Goal: Task Accomplishment & Management: Complete application form

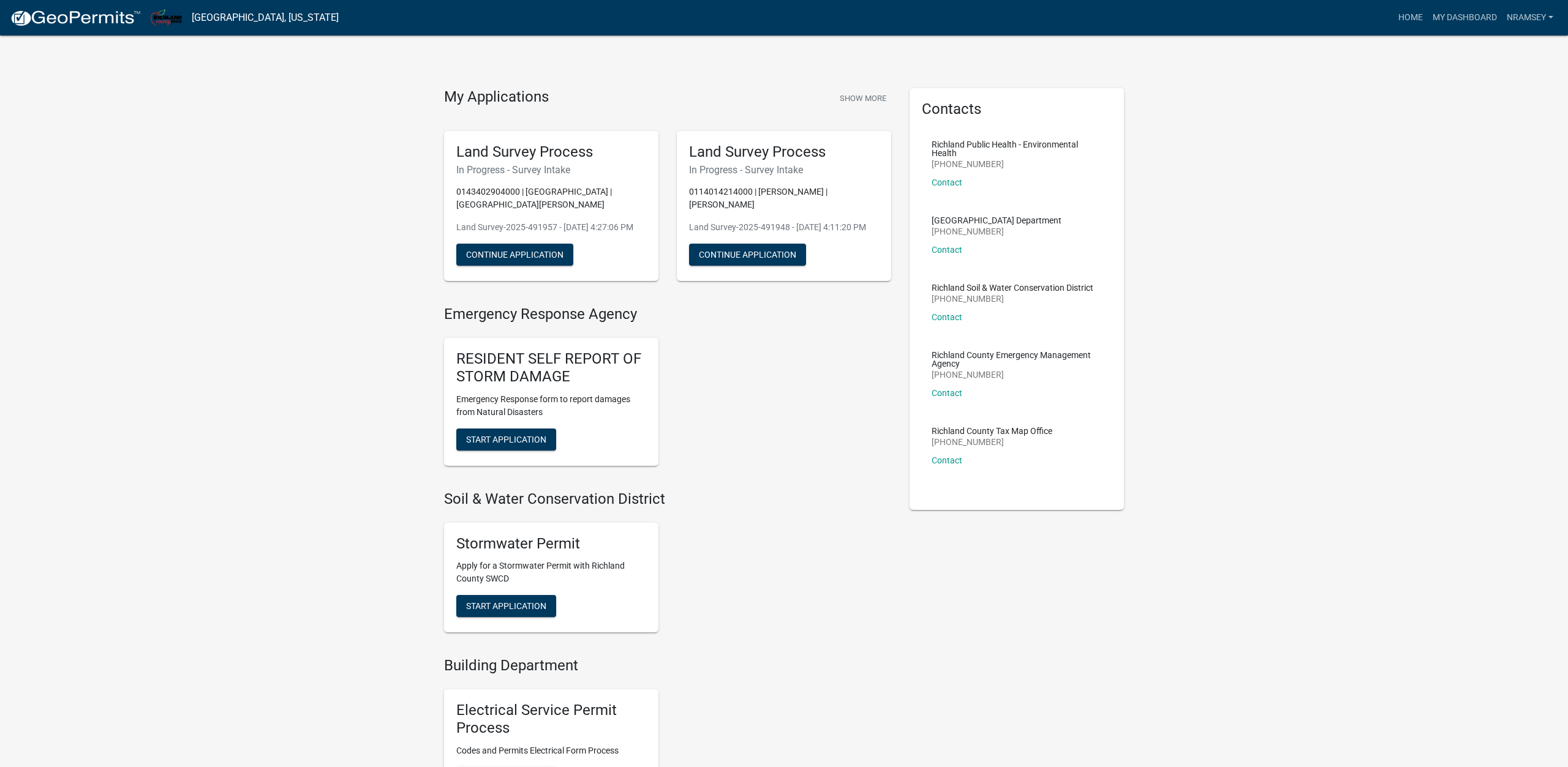
scroll to position [375, 0]
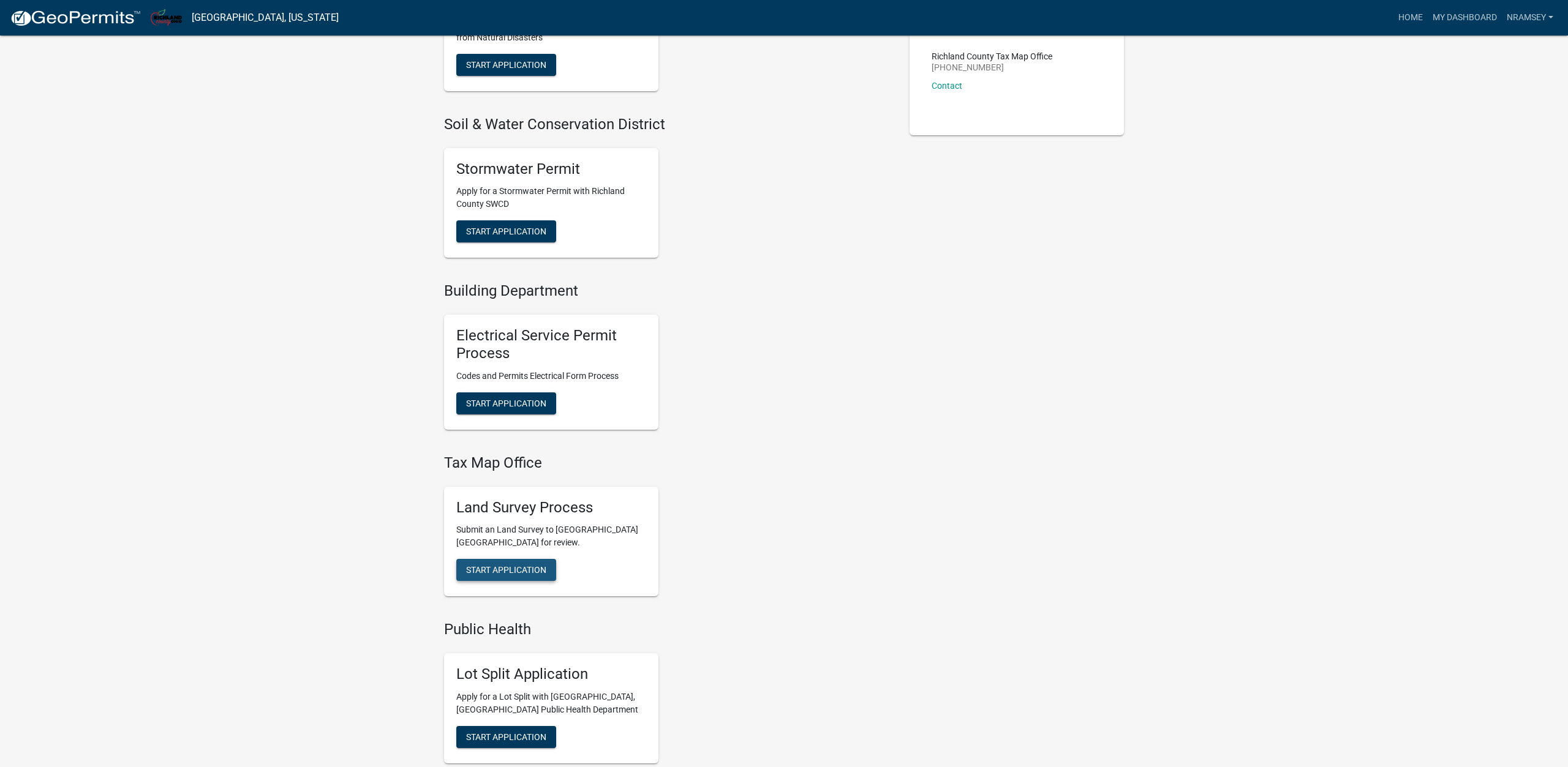
click at [515, 568] on span "Start Application" at bounding box center [506, 570] width 81 height 10
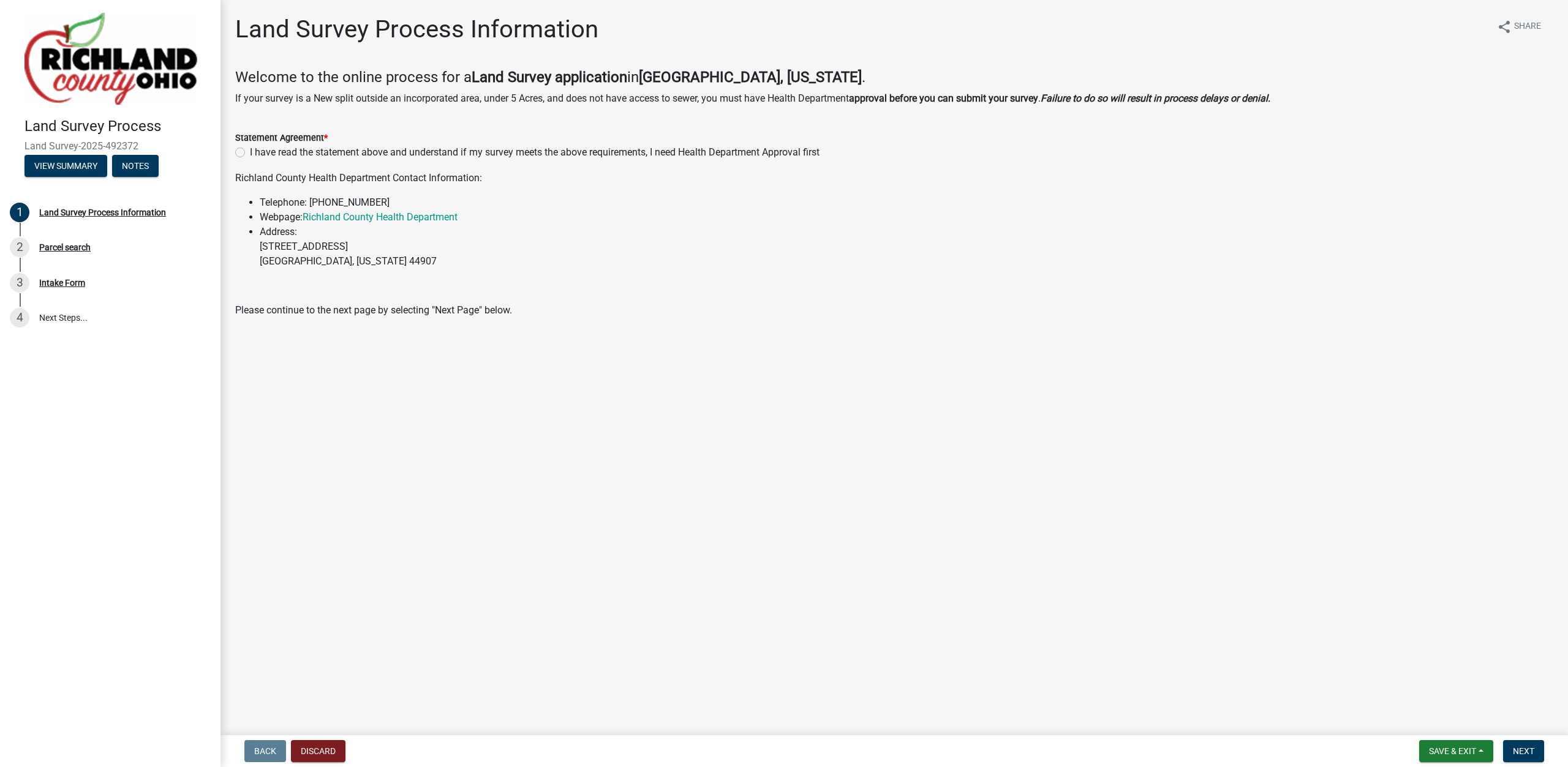
click at [250, 151] on label "I have read the statement above and understand if my survey meets the above req…" at bounding box center [535, 152] width 570 height 15
click at [250, 151] on input "I have read the statement above and understand if my survey meets the above req…" at bounding box center [254, 149] width 8 height 8
radio input "true"
click at [1515, 746] on span "Next" at bounding box center [1523, 751] width 21 height 10
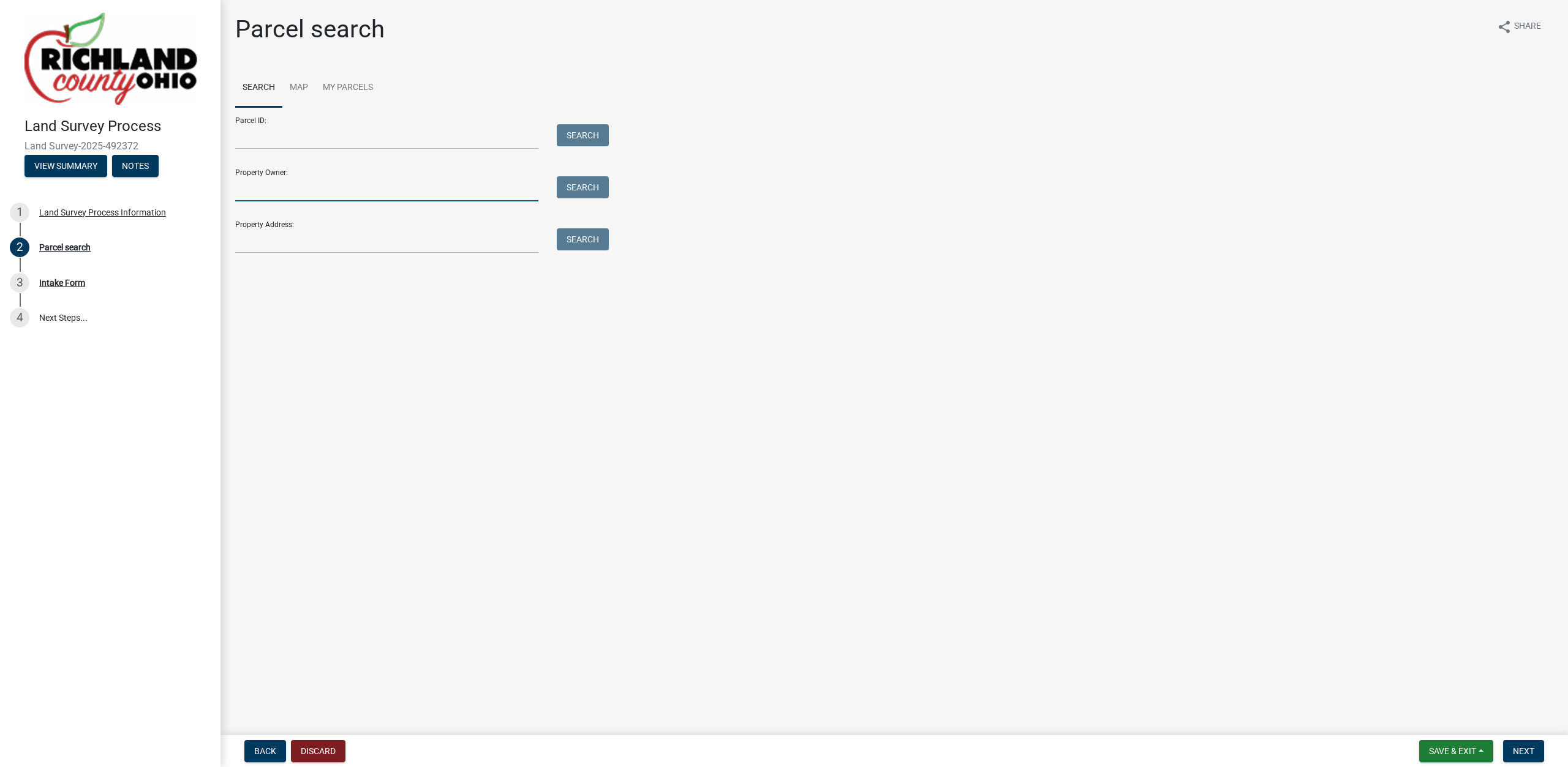
click at [262, 197] on input "Property Owner:" at bounding box center [387, 189] width 303 height 25
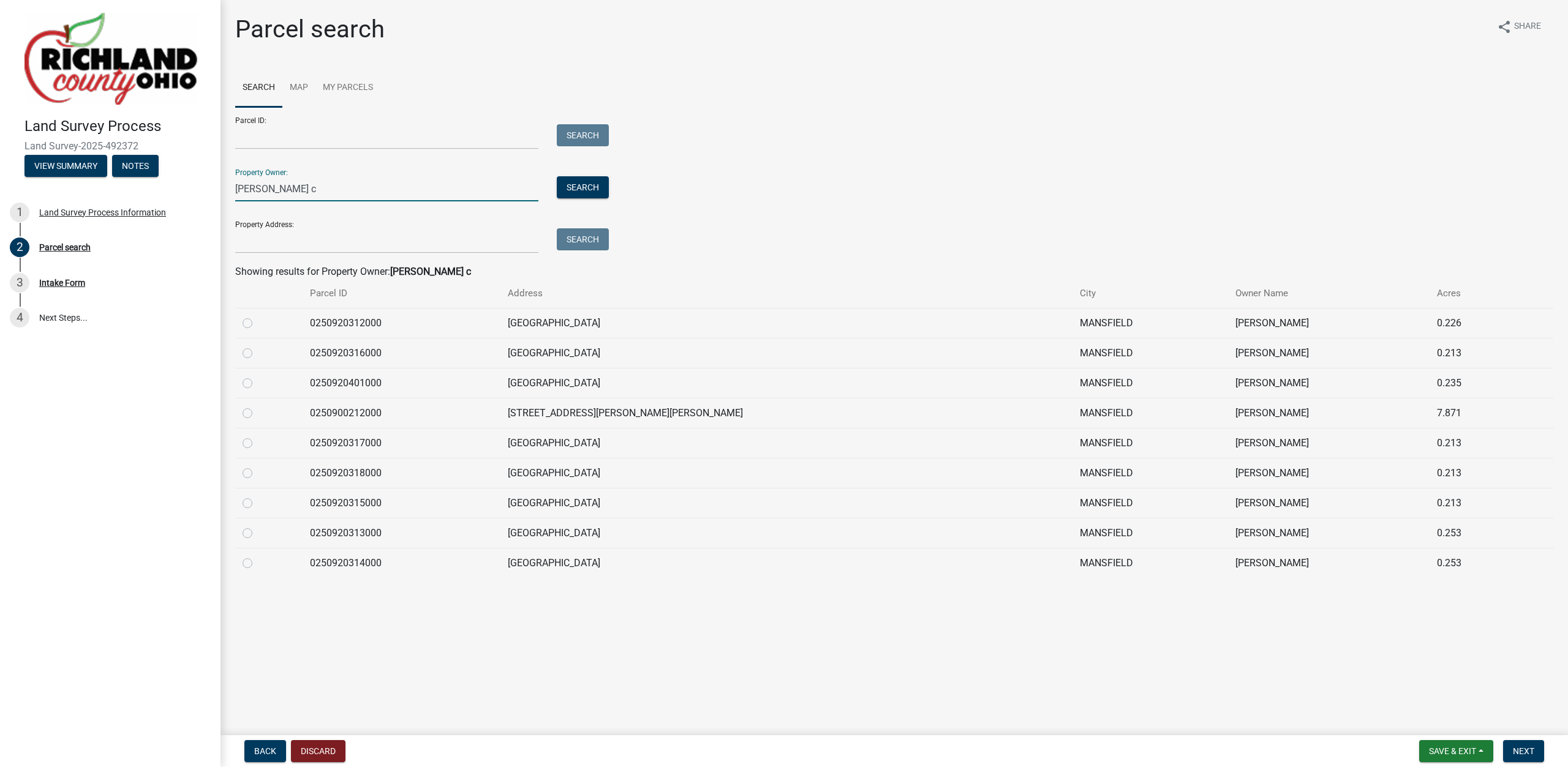
type input "[PERSON_NAME] c"
click at [258, 406] on label at bounding box center [258, 406] width 0 height 0
click at [258, 412] on input "radio" at bounding box center [262, 410] width 8 height 8
radio input "true"
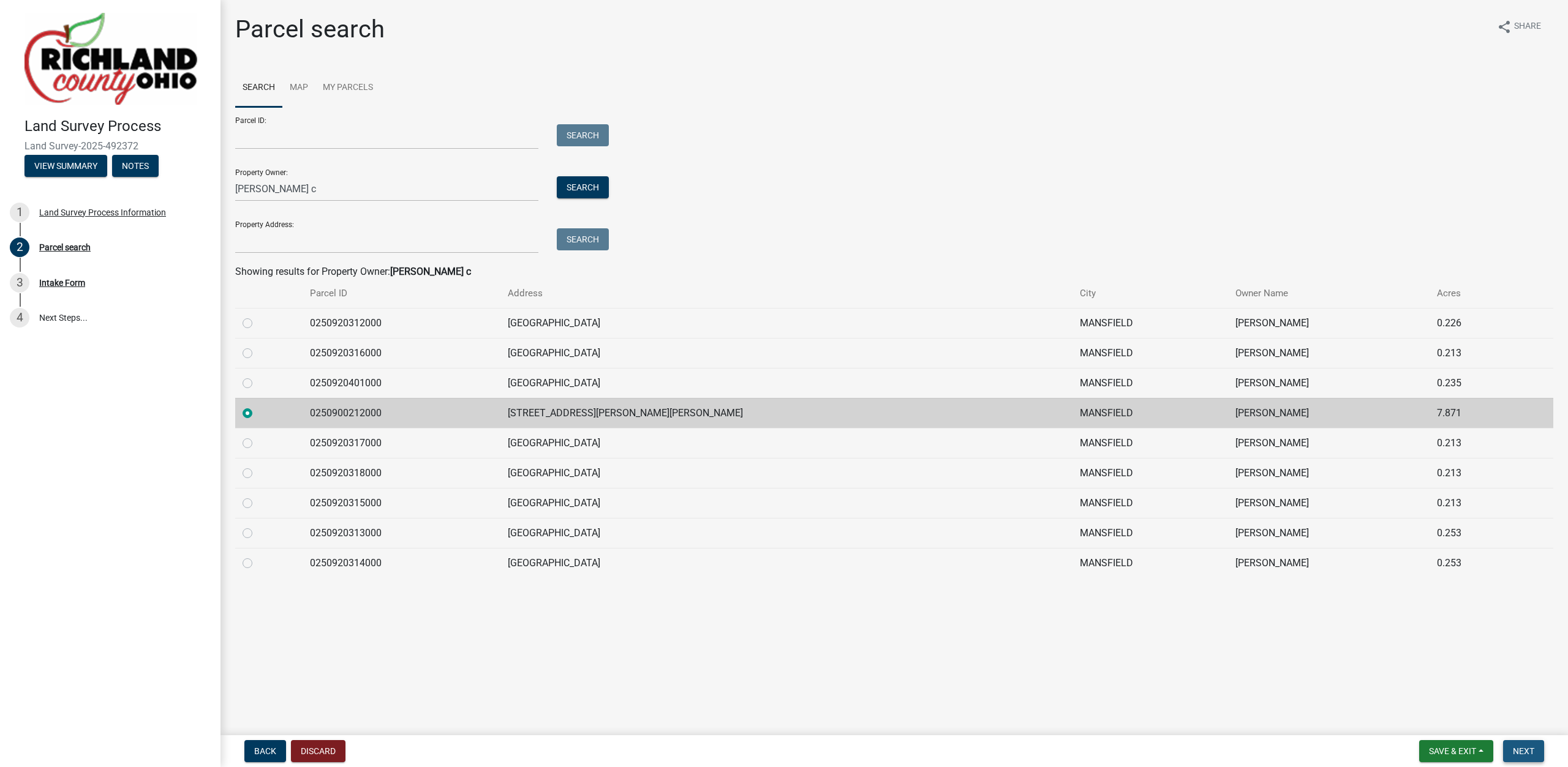
click at [1527, 751] on span "Next" at bounding box center [1523, 751] width 21 height 10
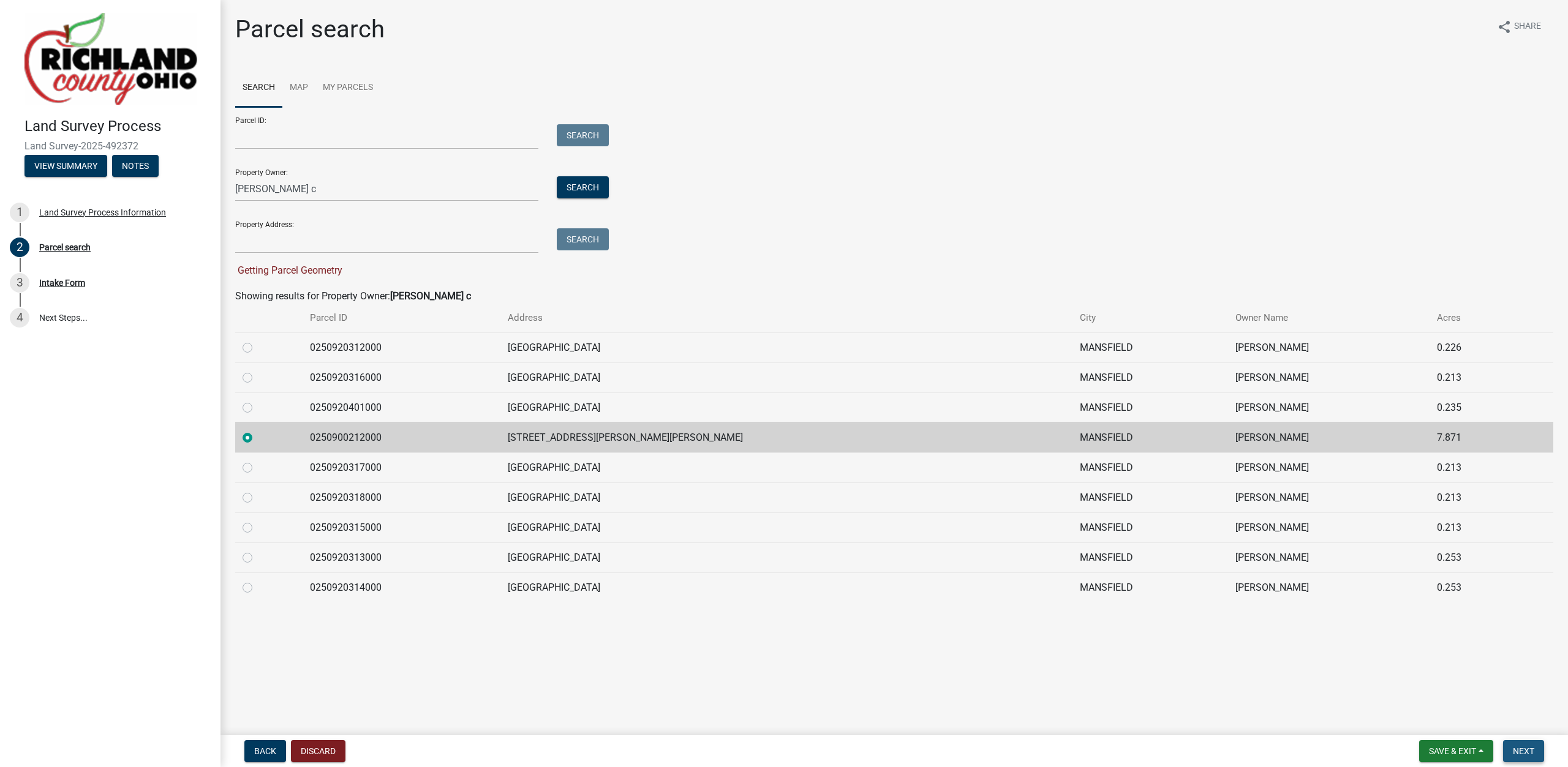
click at [1518, 750] on span "Next" at bounding box center [1523, 751] width 21 height 10
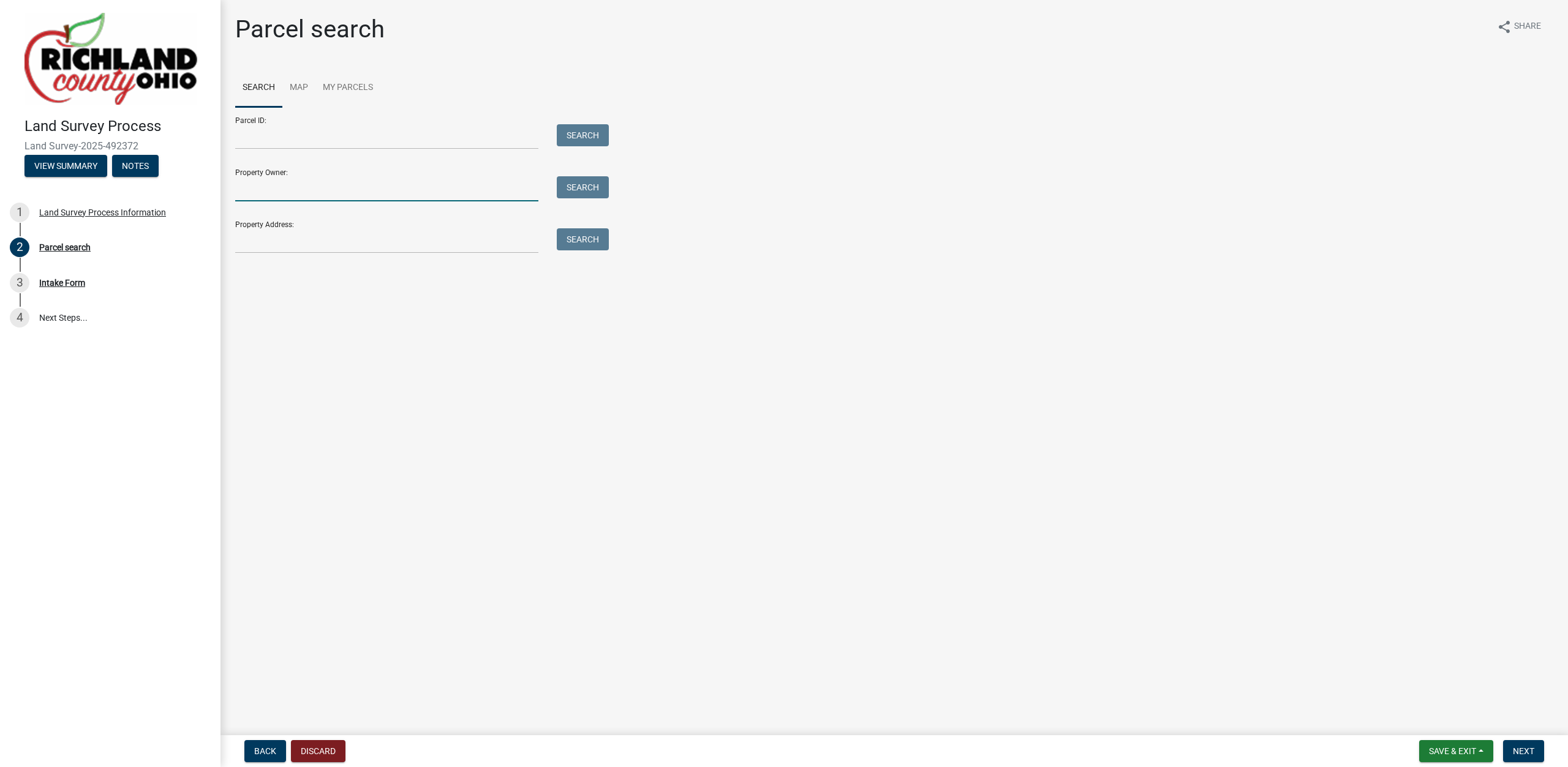
click at [272, 193] on input "Property Owner:" at bounding box center [387, 189] width 303 height 25
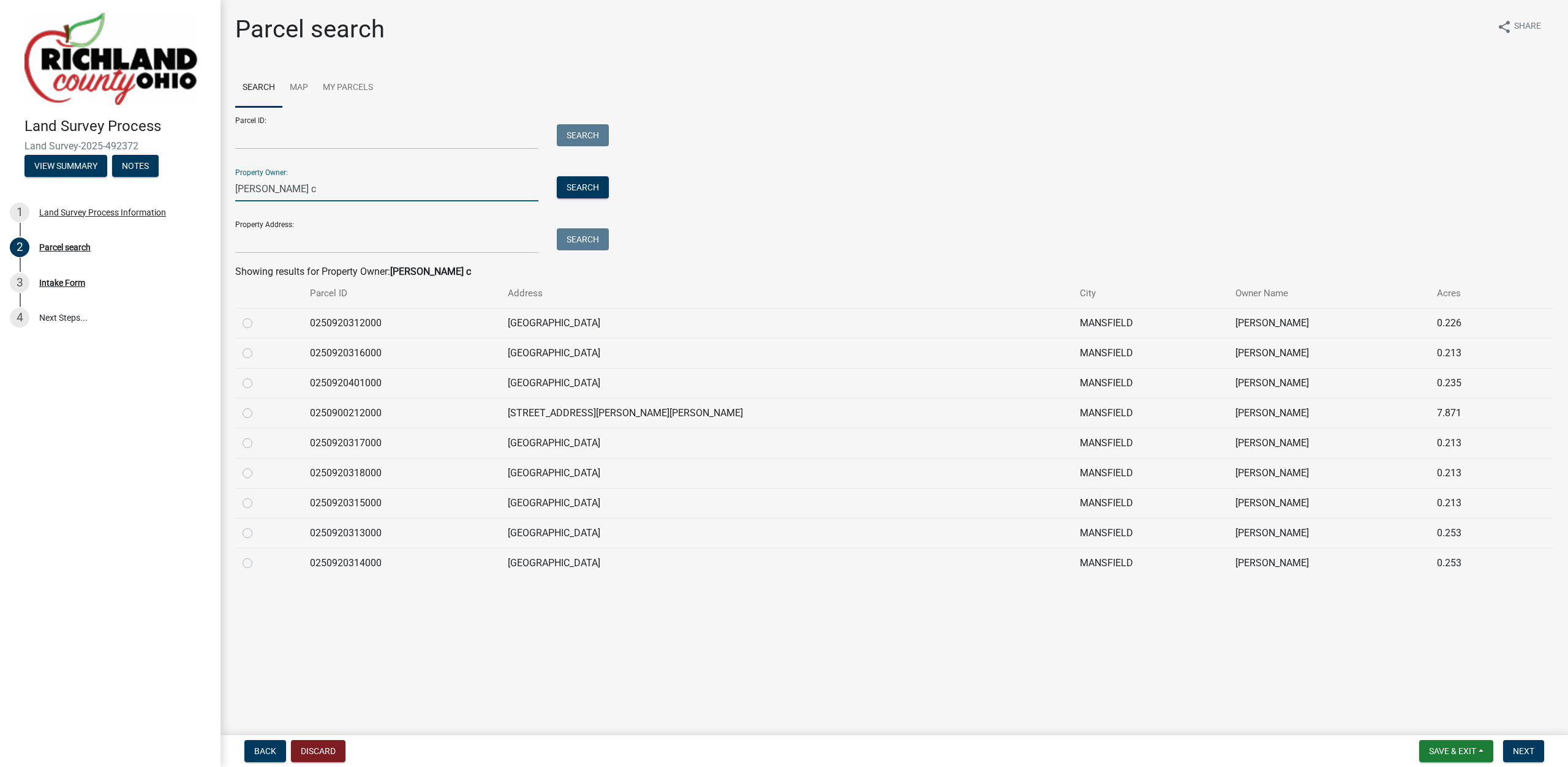
type input "[PERSON_NAME] c"
click at [258, 406] on label at bounding box center [258, 406] width 0 height 0
click at [258, 414] on input "radio" at bounding box center [262, 410] width 8 height 8
radio input "true"
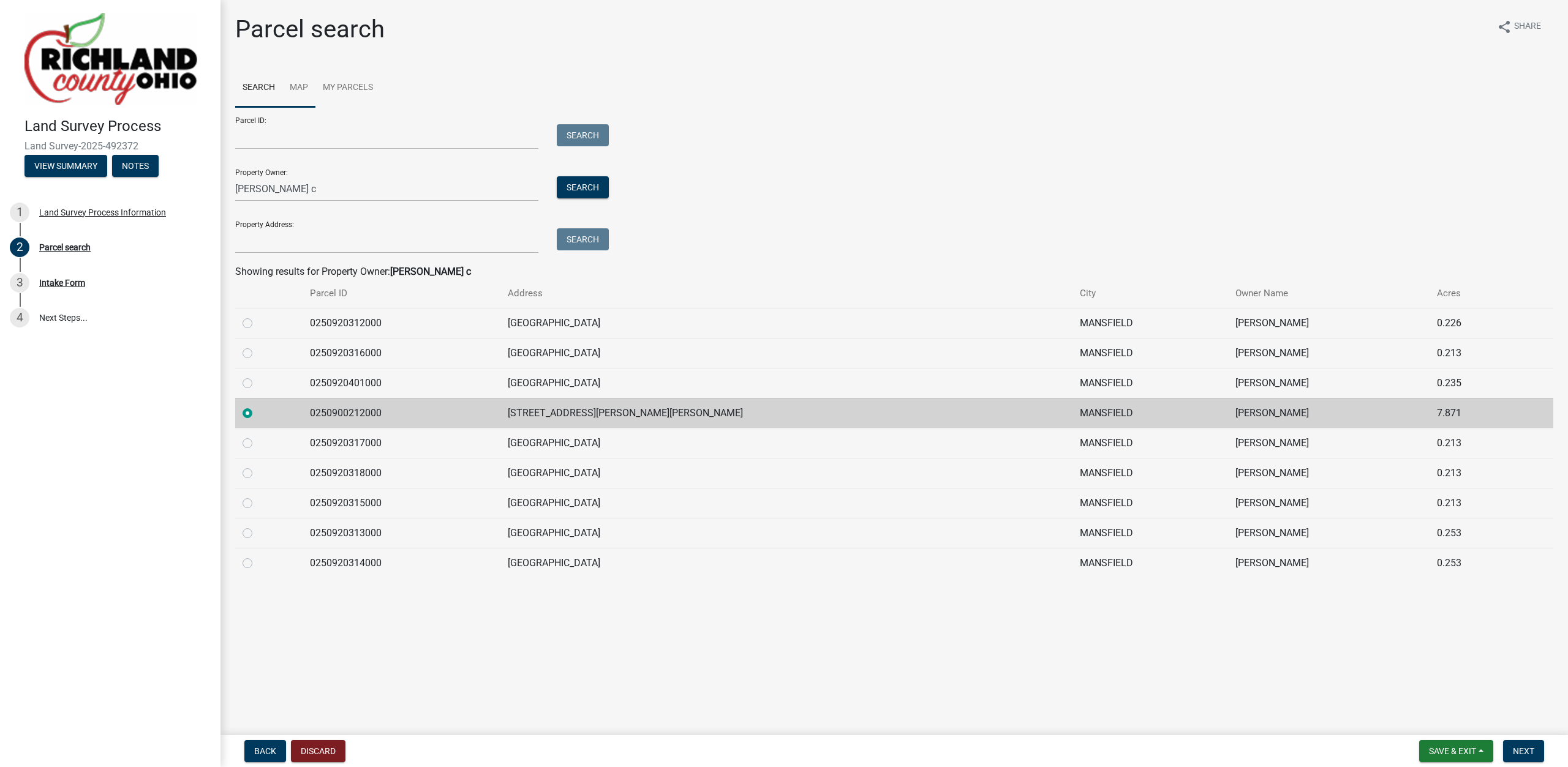
click at [299, 82] on link "Map" at bounding box center [299, 88] width 33 height 39
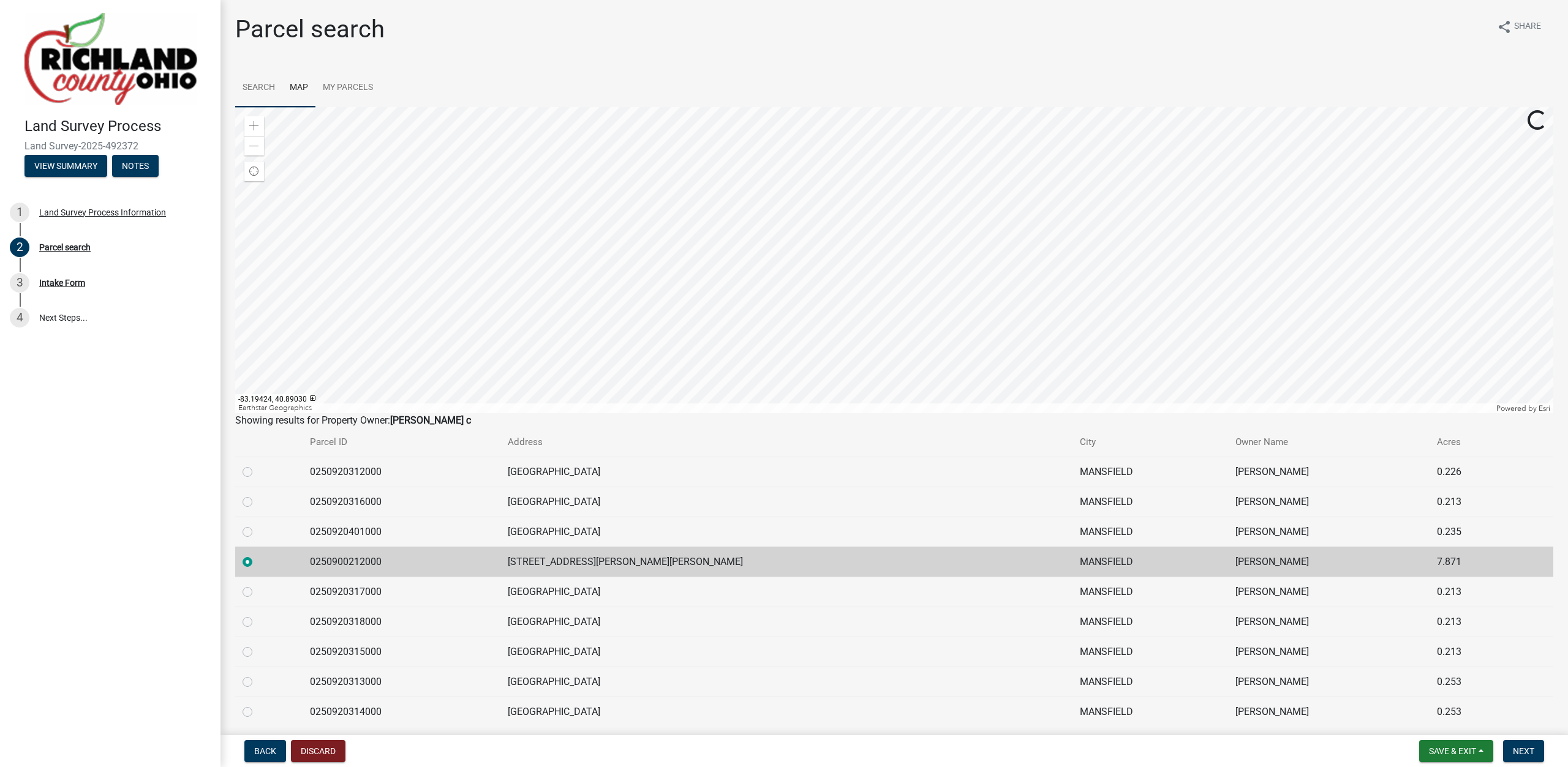
click at [265, 88] on link "Search" at bounding box center [258, 88] width 47 height 39
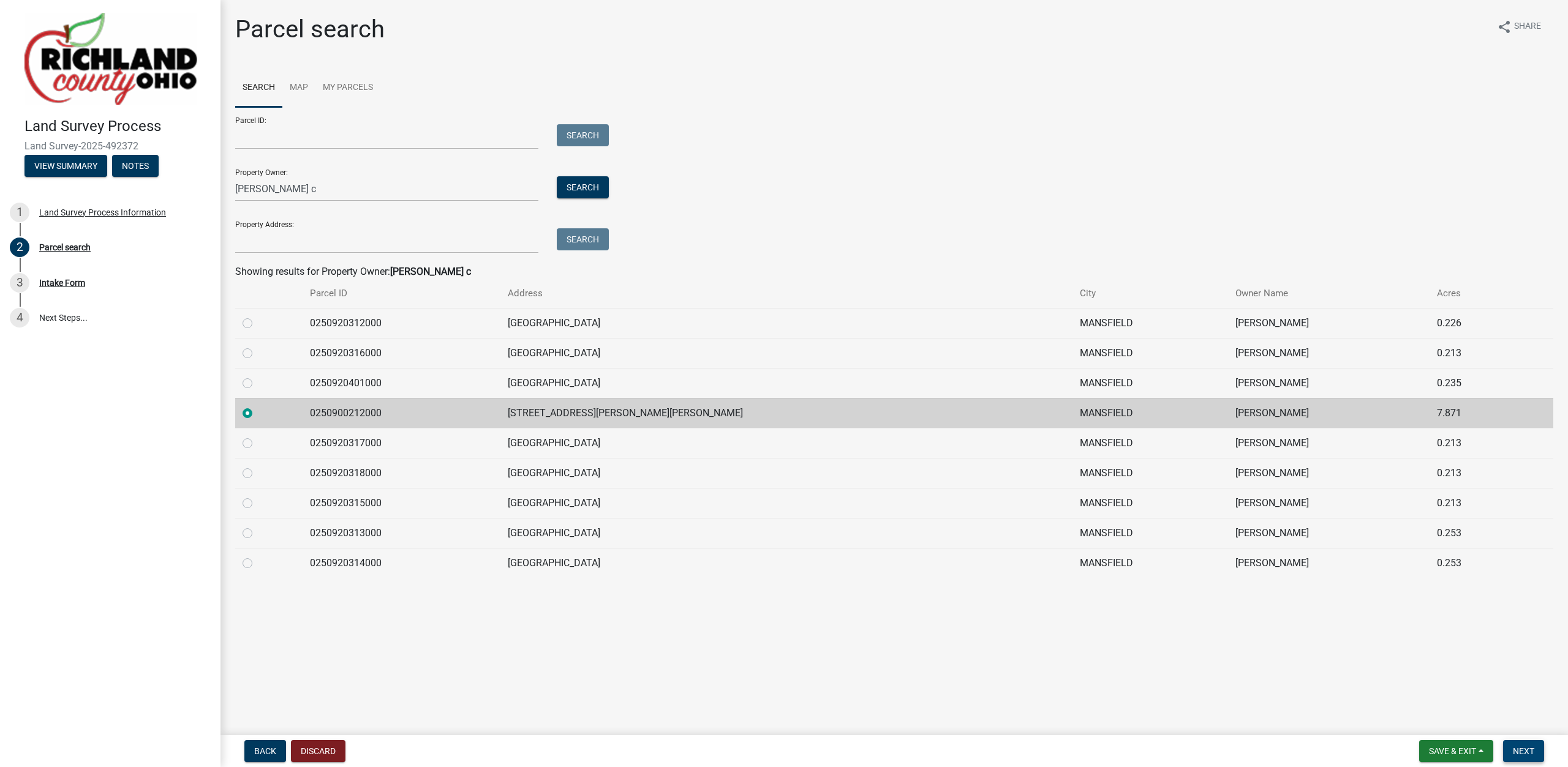
click at [1523, 746] on span "Next" at bounding box center [1523, 751] width 21 height 10
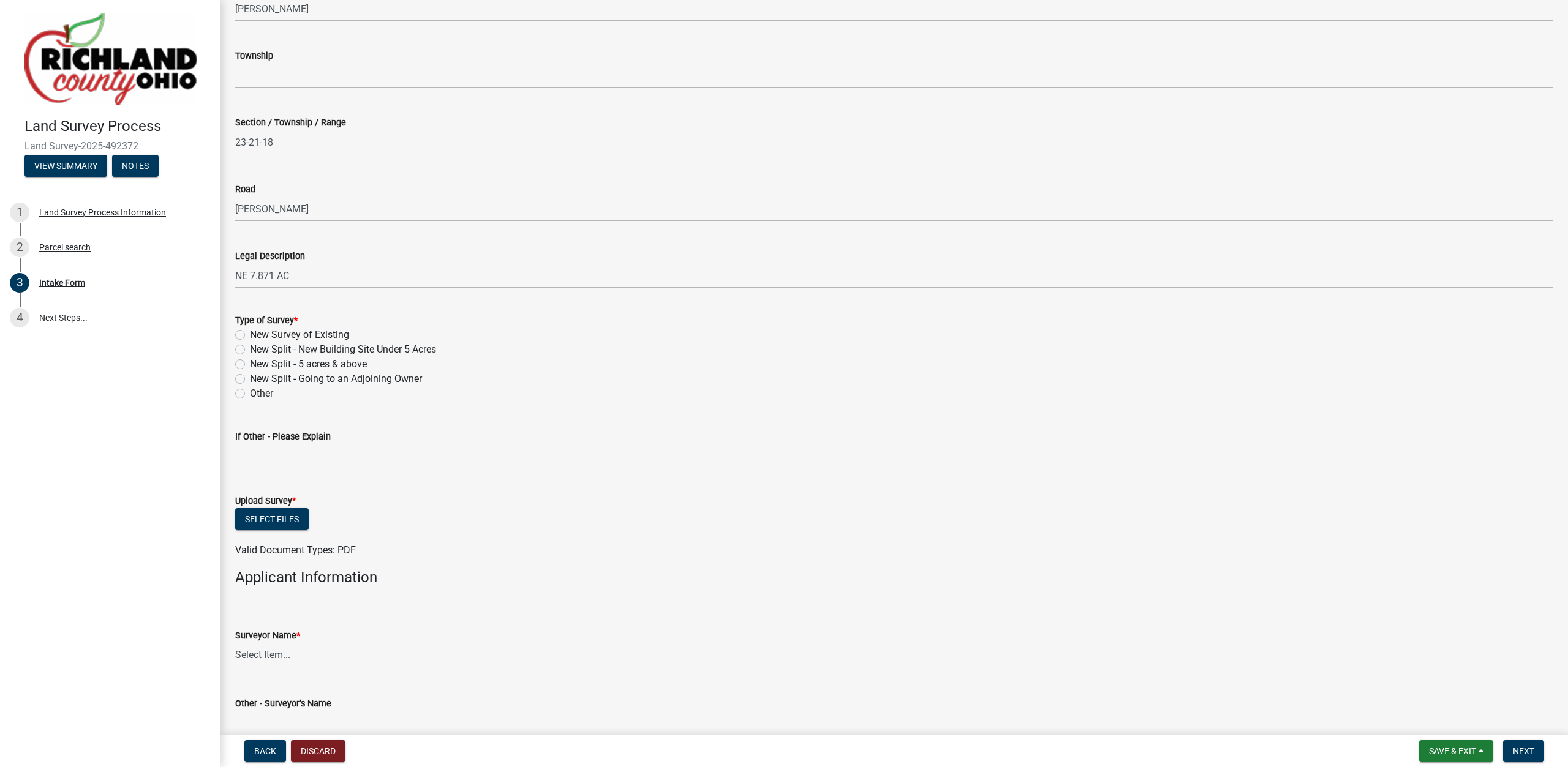
scroll to position [419, 0]
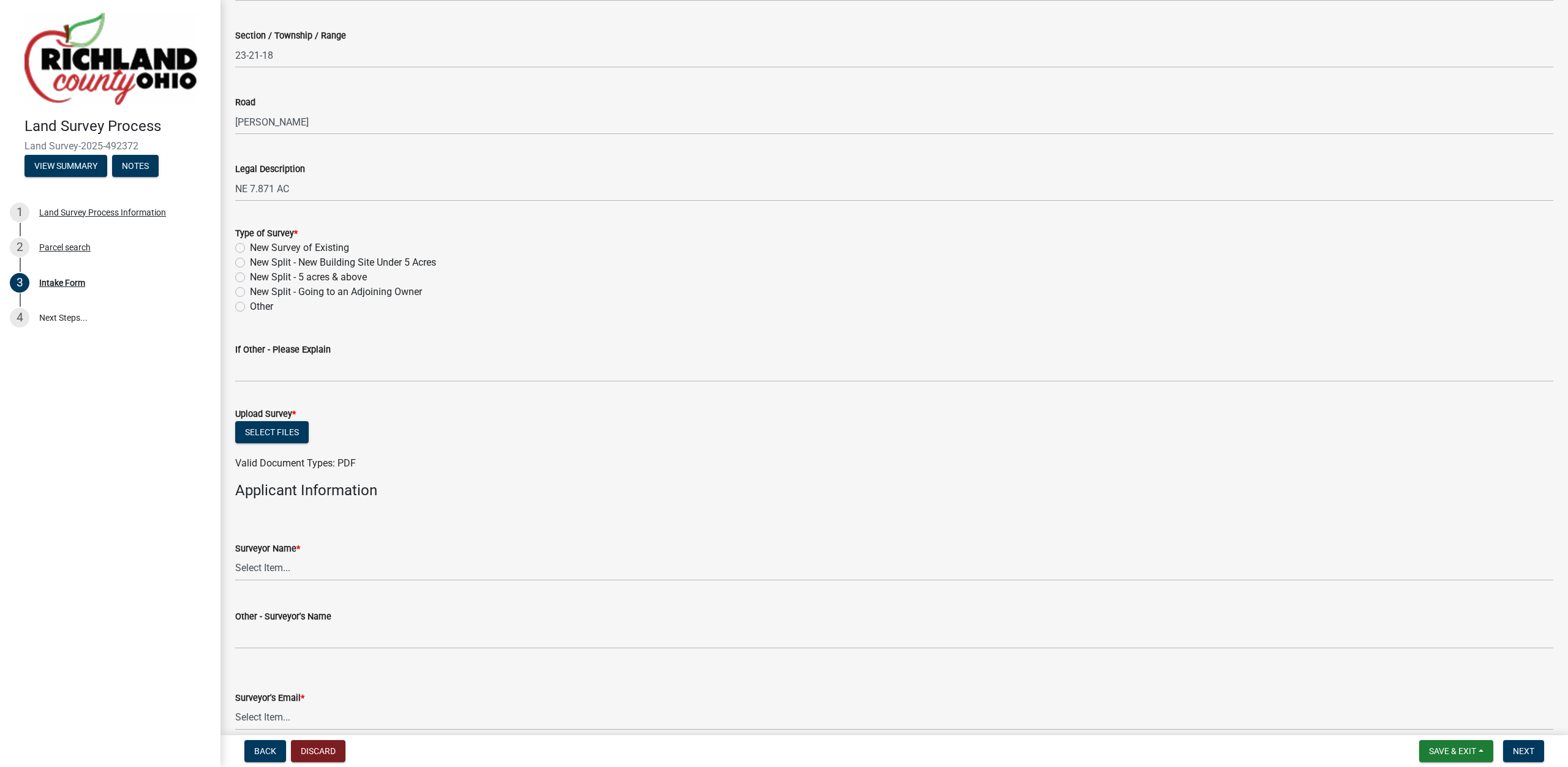
click at [311, 247] on label "New Survey of Existing" at bounding box center [299, 248] width 99 height 15
click at [258, 247] on input "New Survey of Existing" at bounding box center [254, 245] width 8 height 8
radio input "true"
click at [272, 432] on button "Select files" at bounding box center [272, 432] width 73 height 22
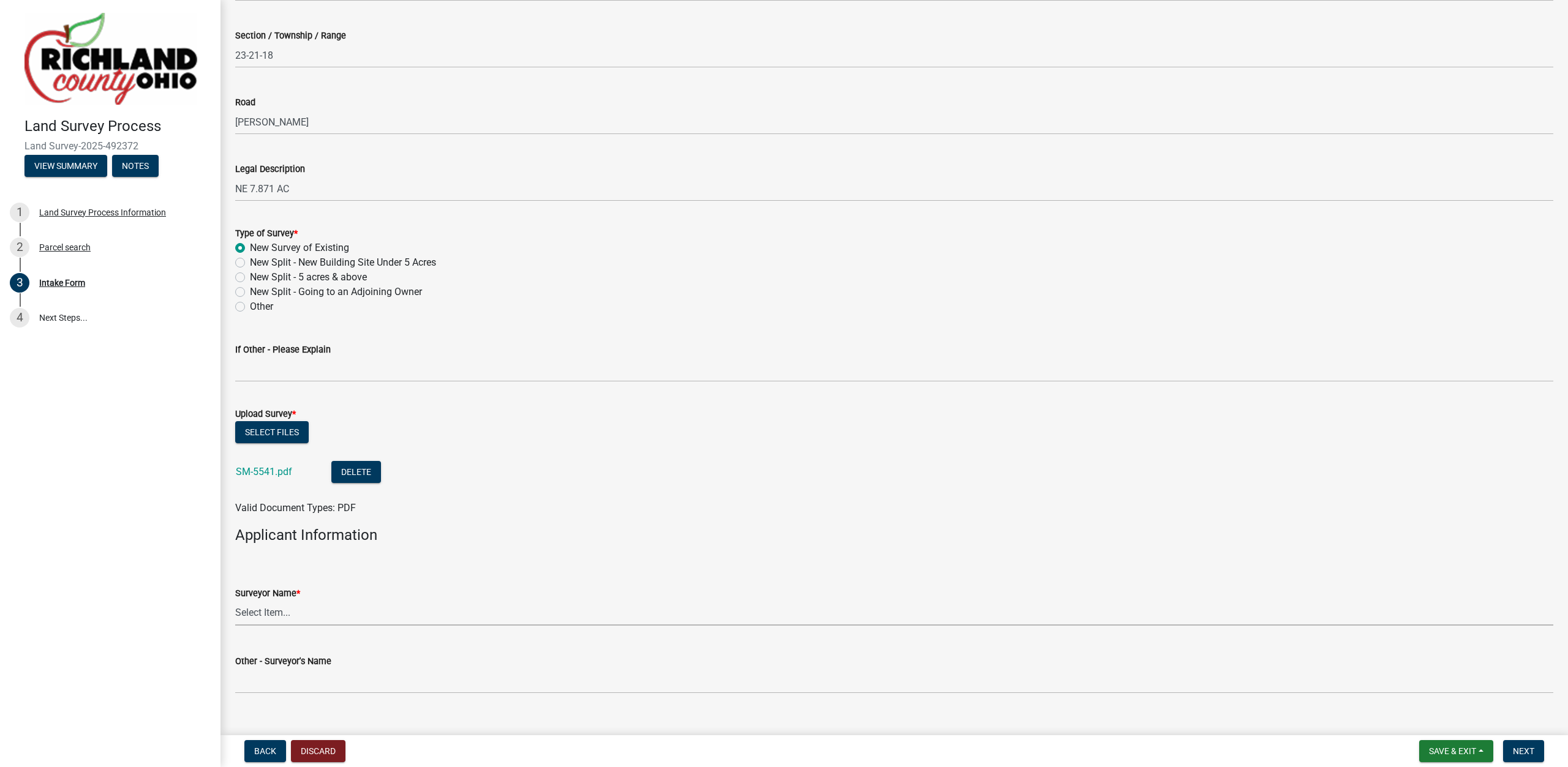
click at [235, 601] on select "Select Item... [PERSON_NAME], [PERSON_NAME], [PERSON_NAME], [PERSON_NAME], [PER…" at bounding box center [894, 613] width 1318 height 25
click option "[PERSON_NAME]" at bounding box center [0, 0] width 0 height 0
select select "df139baa-c9dd-46a0-9de6-e37622936459"
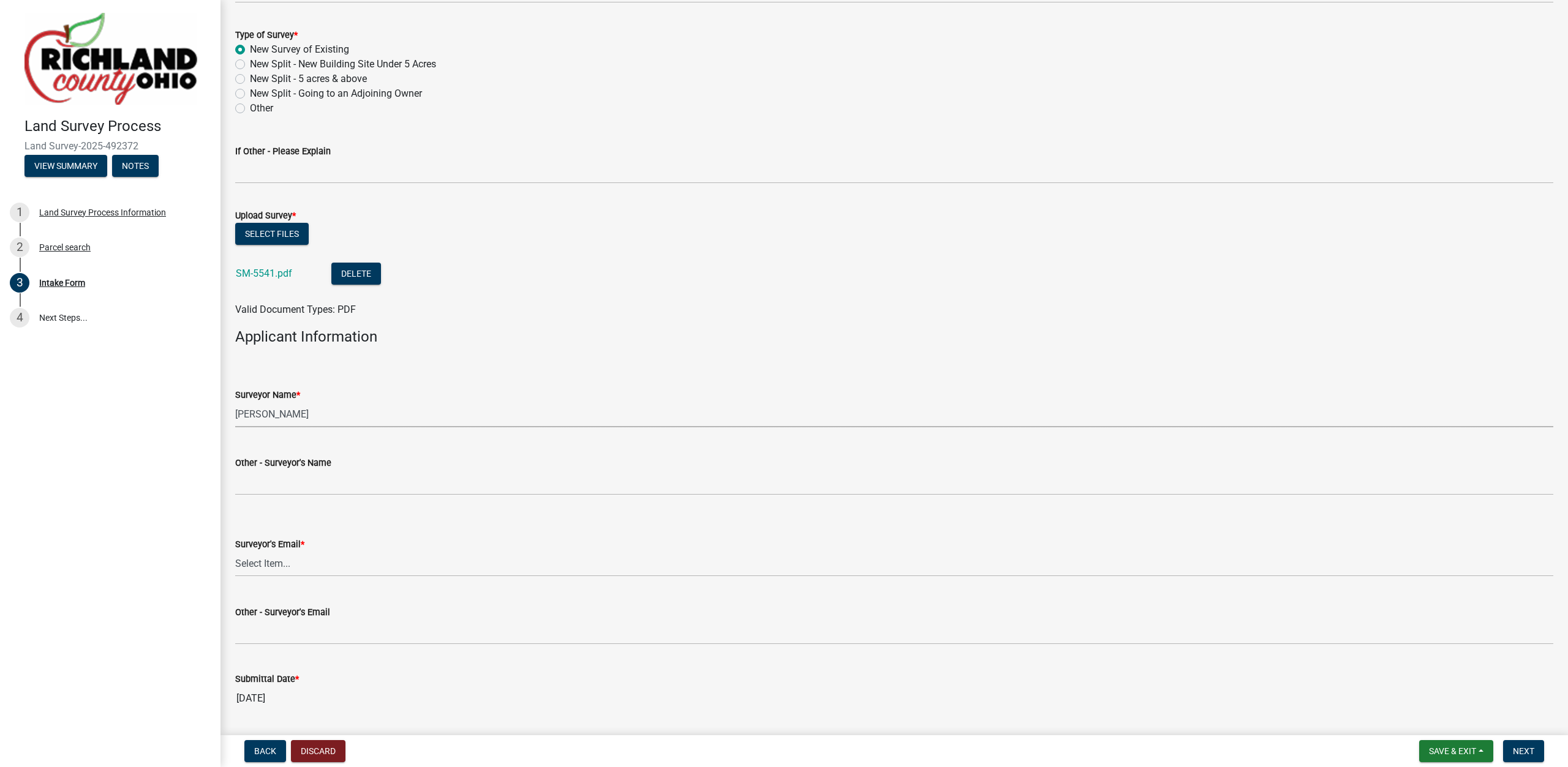
scroll to position [628, 0]
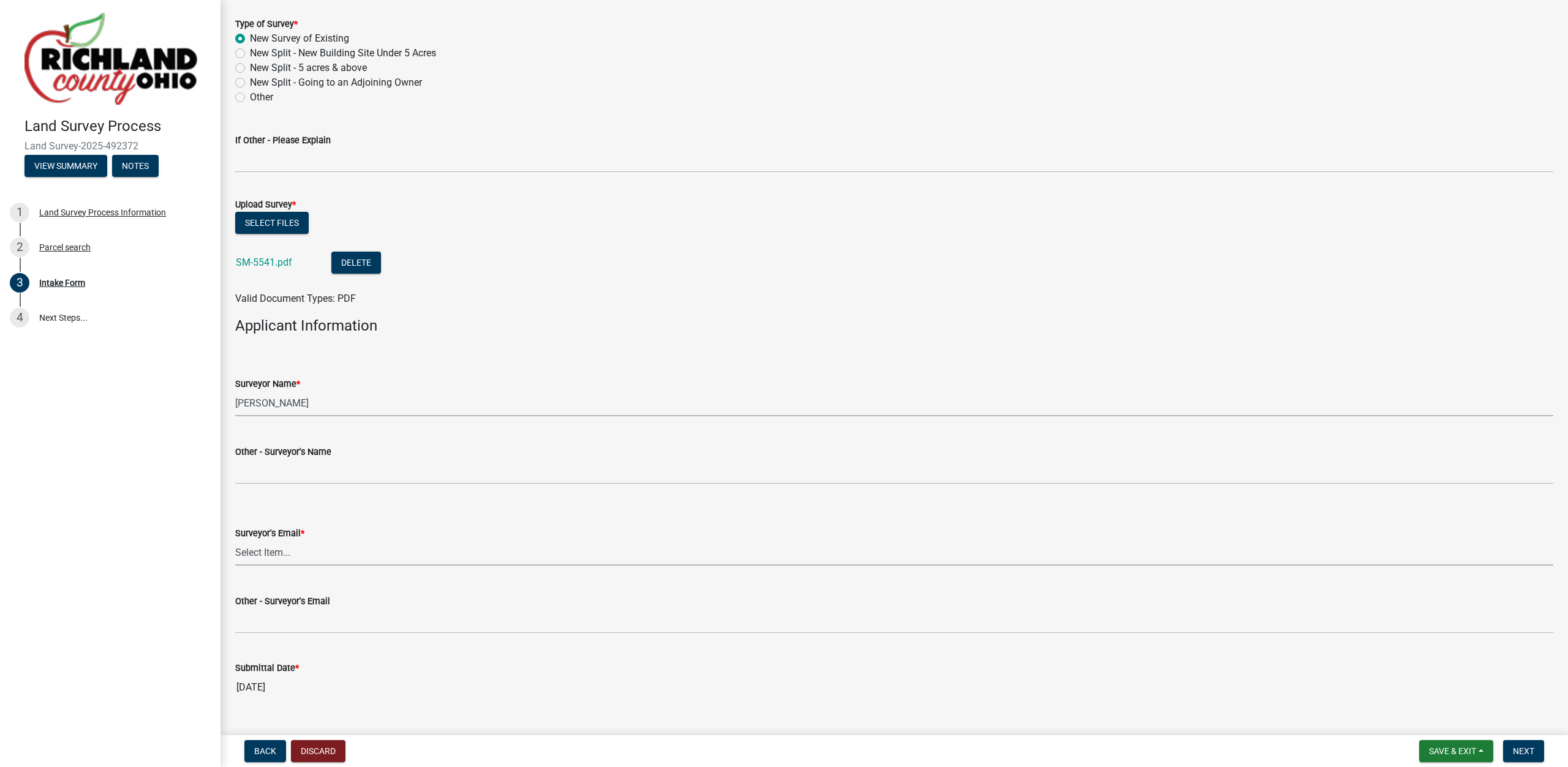
click at [235, 541] on select "Select Item... [EMAIL_ADDRESS][DOMAIN_NAME] [EMAIL_ADDRESS][DOMAIN_NAME] [EMAIL…" at bounding box center [894, 553] width 1318 height 25
click option "[EMAIL_ADDRESS][PERSON_NAME][DOMAIN_NAME]" at bounding box center [0, 0] width 0 height 0
select select "4dbc78f8-37a7-4574-bd6a-c6ff1eaed890"
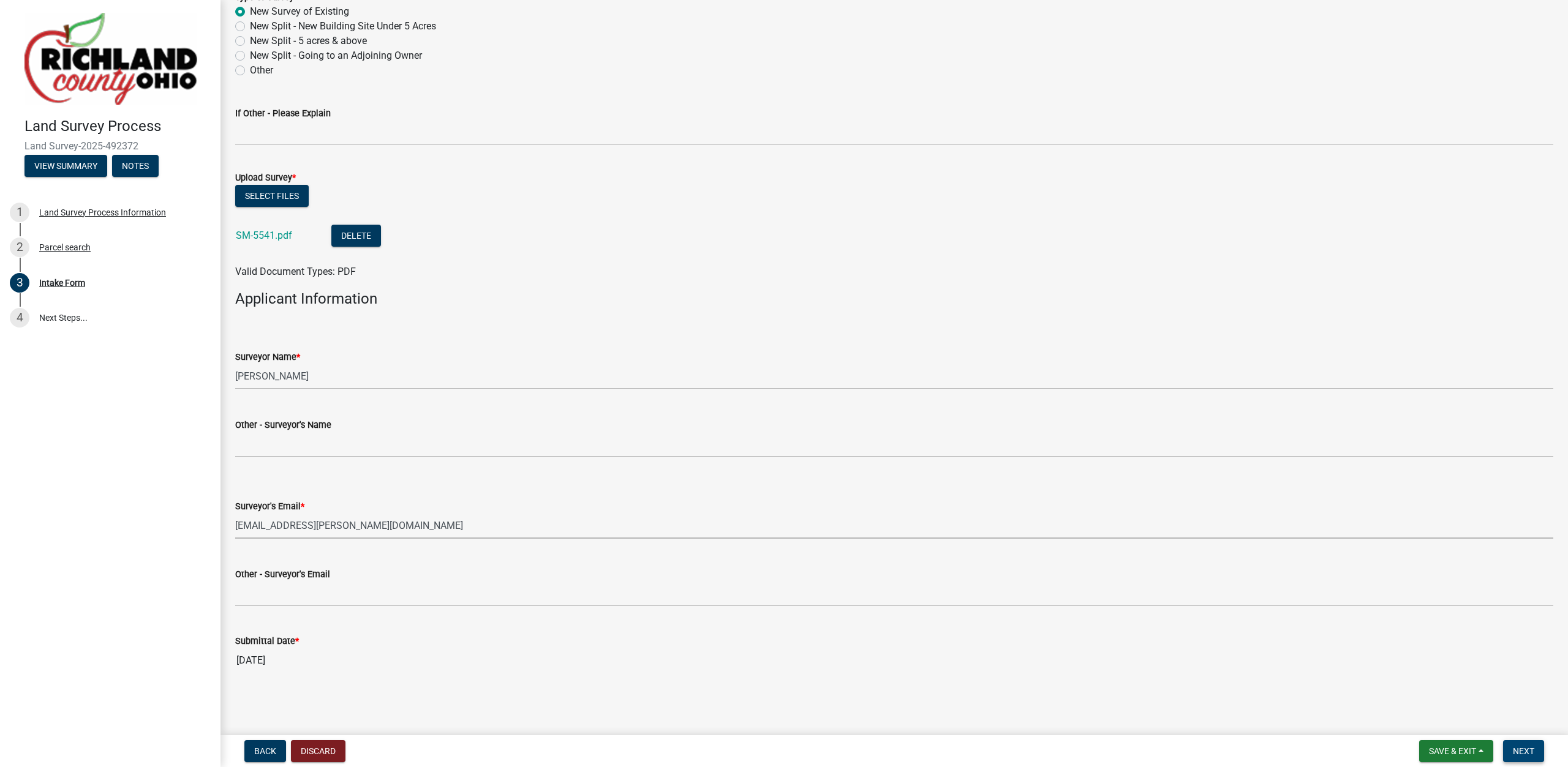
click at [1520, 749] on span "Next" at bounding box center [1523, 751] width 21 height 10
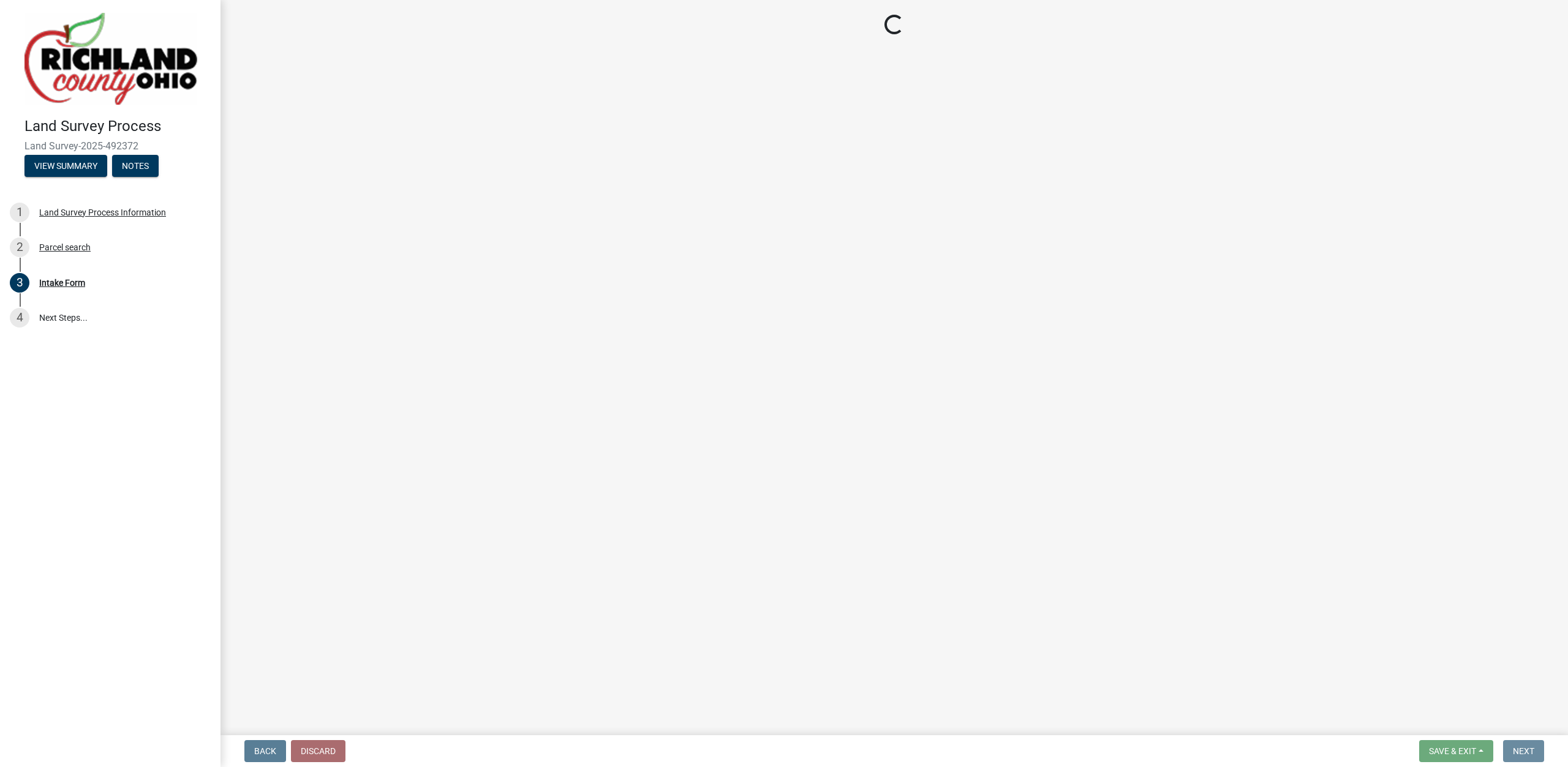
scroll to position [0, 0]
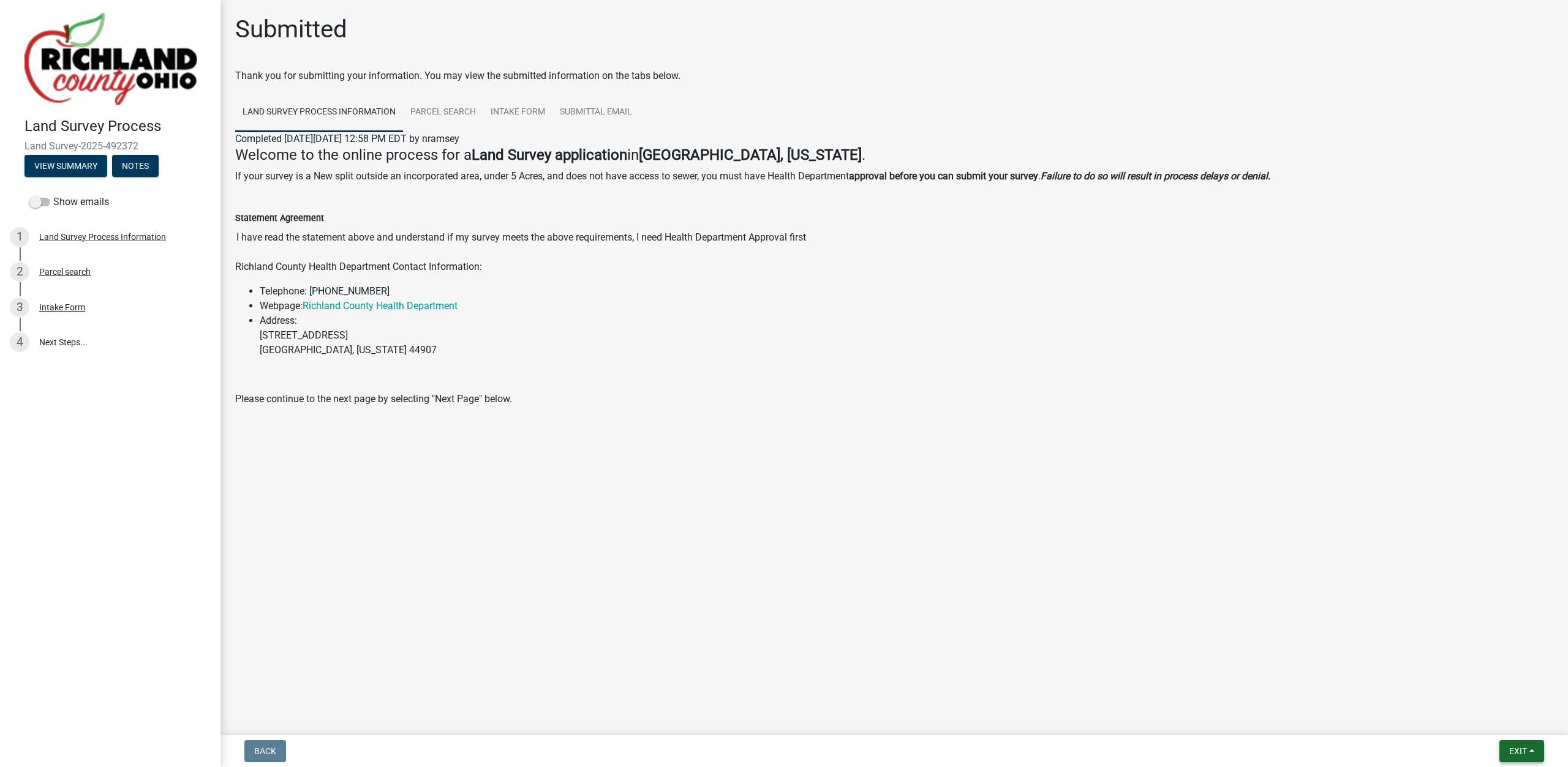
click at [1520, 748] on span "Exit" at bounding box center [1518, 751] width 18 height 10
click at [1508, 724] on button "Save & Exit" at bounding box center [1495, 719] width 98 height 29
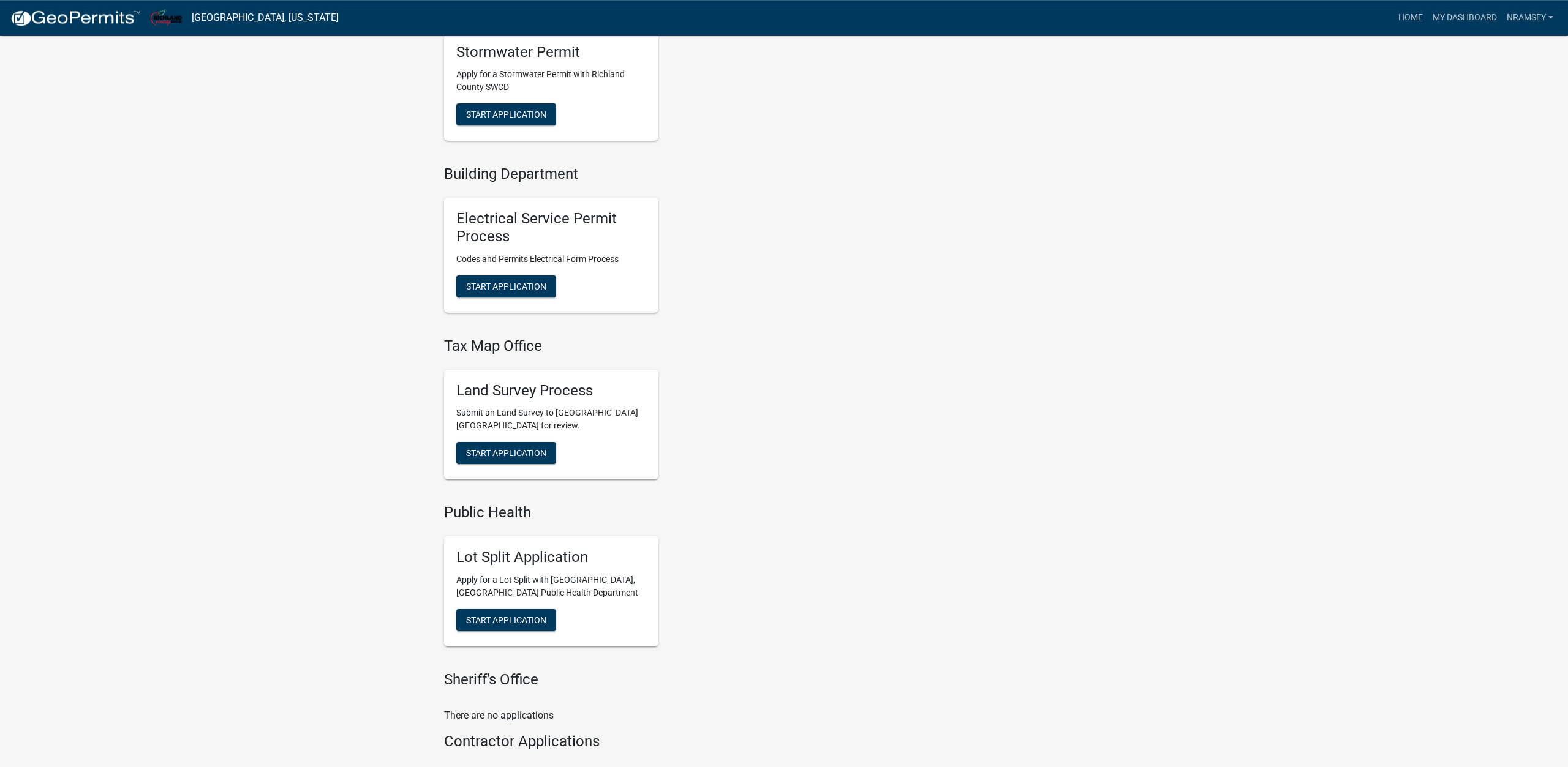
scroll to position [575, 0]
